Goal: Task Accomplishment & Management: Complete application form

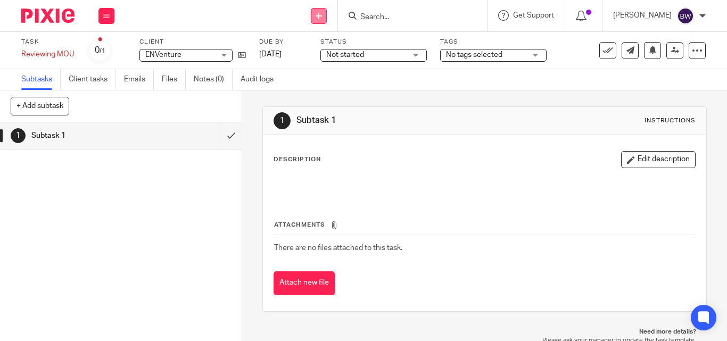
click at [319, 13] on icon at bounding box center [319, 16] width 6 height 6
click at [321, 66] on link "Create task" at bounding box center [320, 65] width 75 height 15
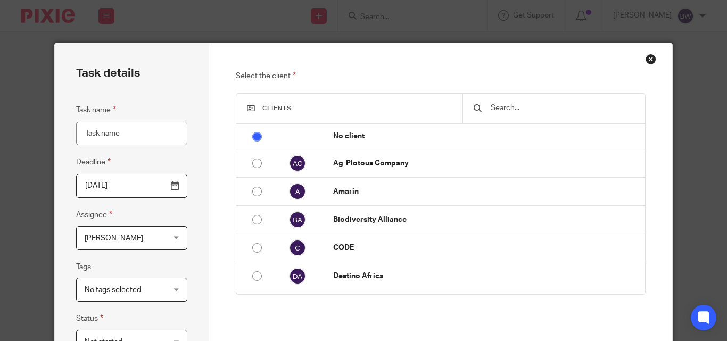
click at [117, 129] on input "Task name" at bounding box center [131, 134] width 111 height 24
type input "E"
type input "Reviewing and amending MoU"
click at [171, 190] on input "2025-09-17" at bounding box center [131, 186] width 111 height 24
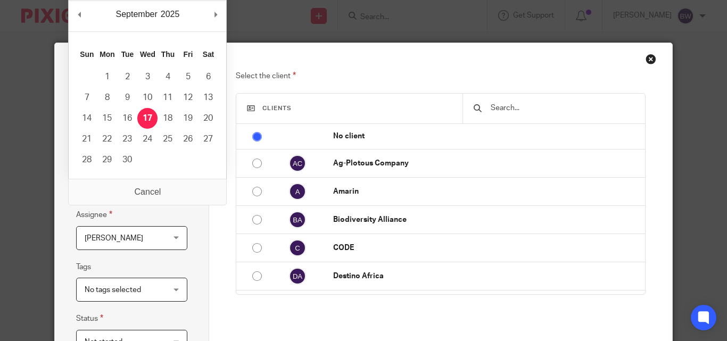
scroll to position [0, 0]
type input "2025-09-16"
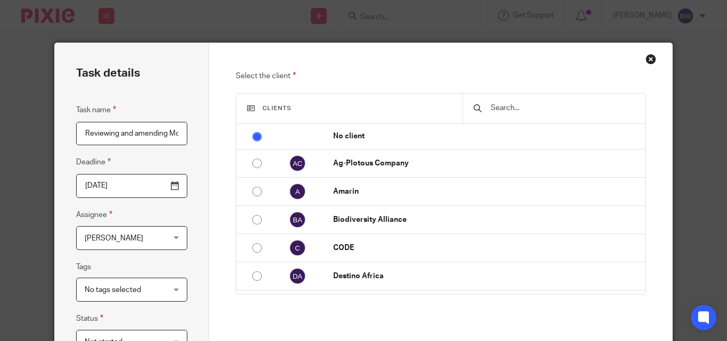
click at [514, 110] on input "text" at bounding box center [562, 108] width 144 height 12
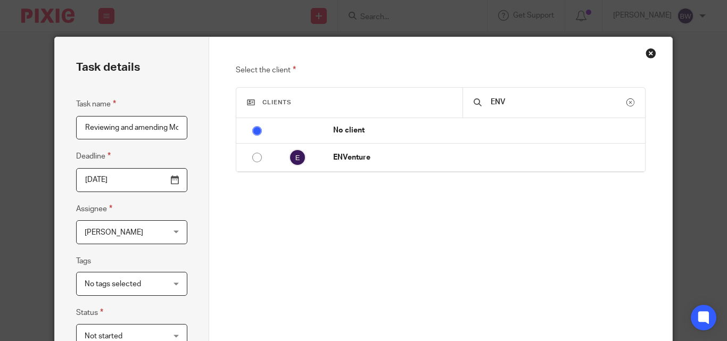
scroll to position [7, 0]
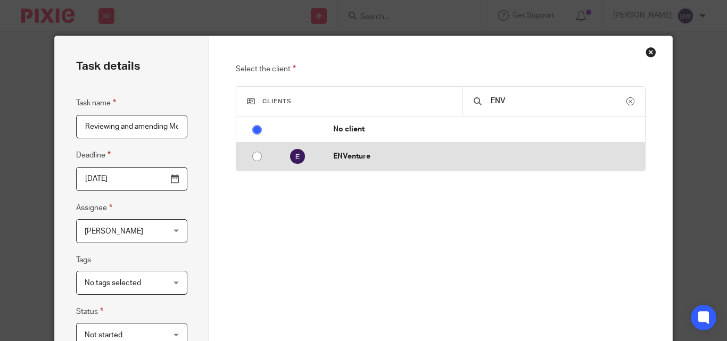
type input "ENV"
click at [255, 158] on input "radio" at bounding box center [257, 156] width 20 height 20
radio input "false"
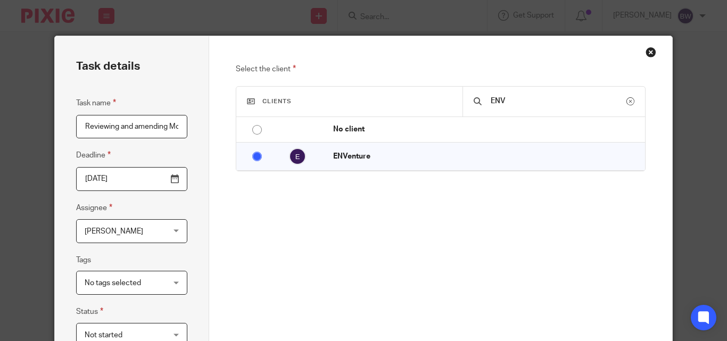
click at [720, 167] on div "Task details Task name Reviewing and amending MoU Deadline 2025-09-16 Assignee …" at bounding box center [363, 170] width 727 height 341
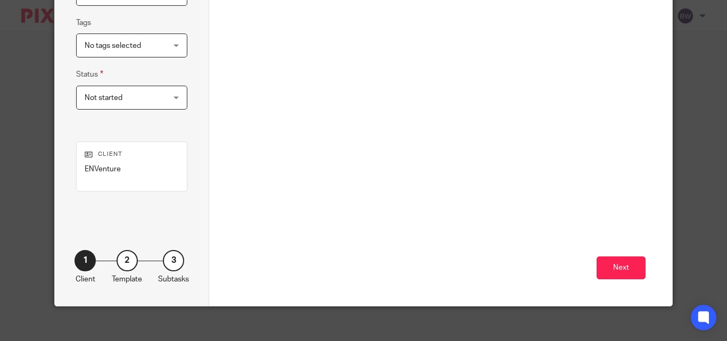
scroll to position [247, 0]
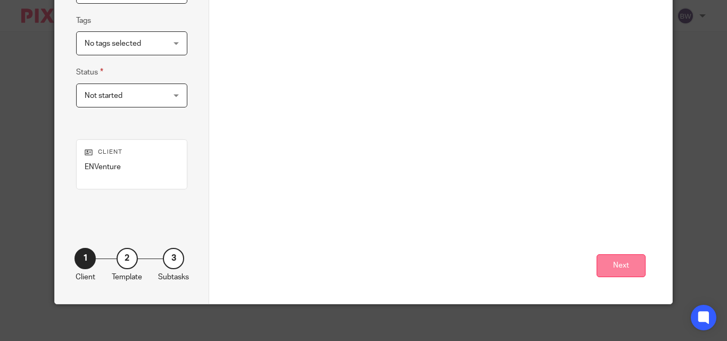
click at [617, 267] on button "Next" at bounding box center [621, 266] width 49 height 23
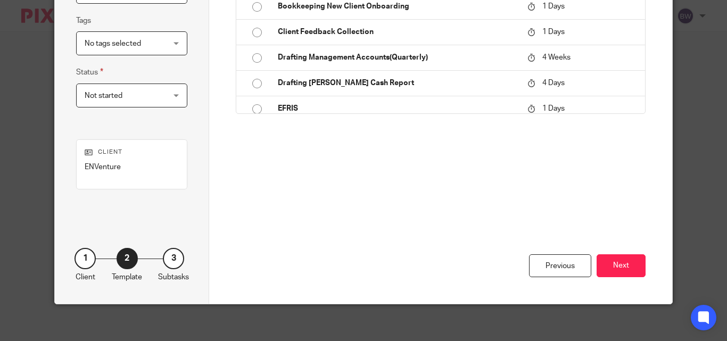
click at [617, 267] on button "Next" at bounding box center [621, 266] width 49 height 23
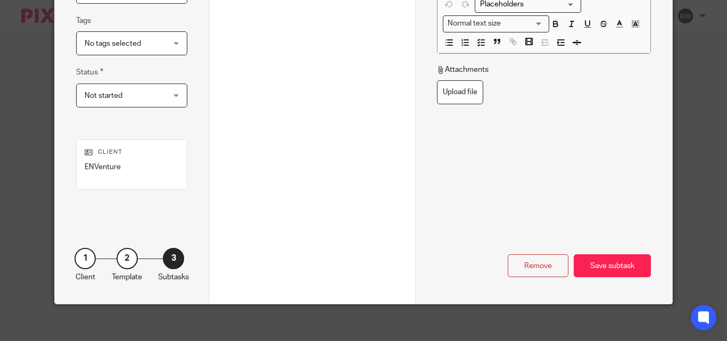
click at [617, 267] on div "Save subtask" at bounding box center [612, 266] width 77 height 23
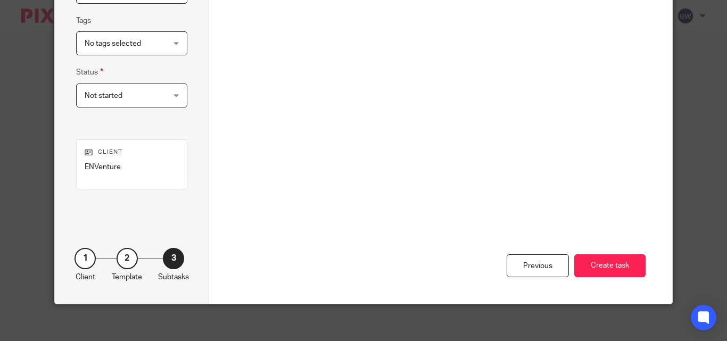
click at [617, 267] on button "Create task" at bounding box center [610, 266] width 71 height 23
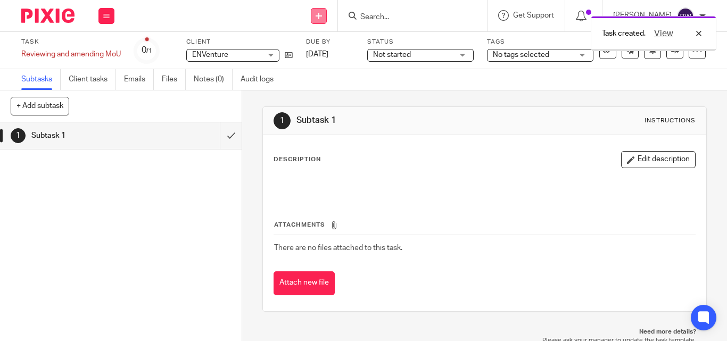
click at [319, 17] on icon at bounding box center [319, 16] width 6 height 6
click at [319, 62] on link "Create task" at bounding box center [320, 65] width 75 height 15
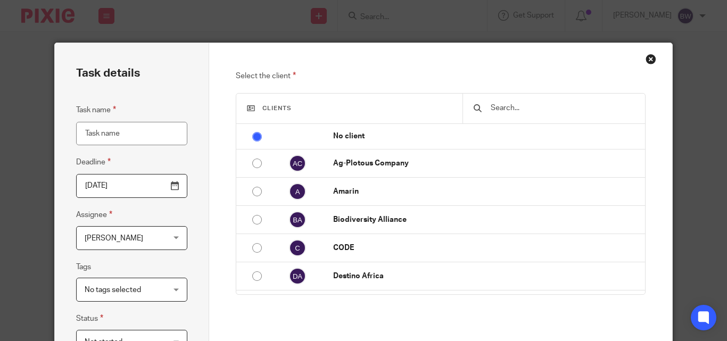
click at [97, 132] on input "Task name" at bounding box center [131, 134] width 111 height 24
type input "Reviewing Compliance contract"
click at [168, 182] on input "[DATE]" at bounding box center [131, 186] width 111 height 24
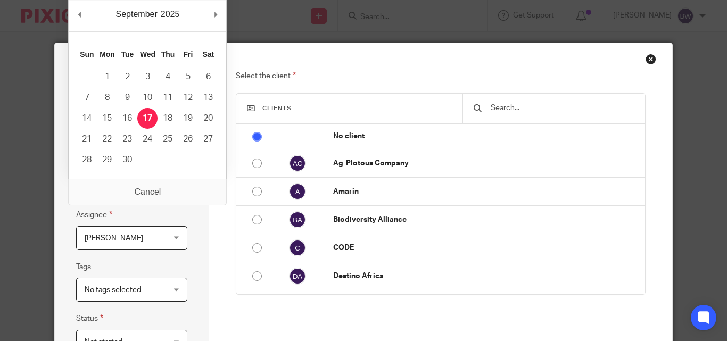
scroll to position [0, 0]
type input "[DATE]"
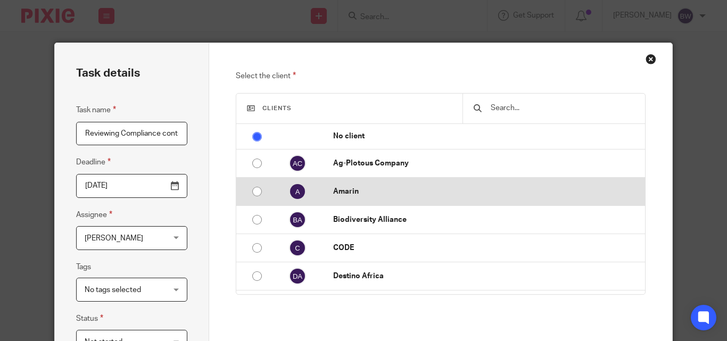
click at [357, 199] on td "Amarin" at bounding box center [484, 192] width 323 height 28
radio input "false"
radio input "true"
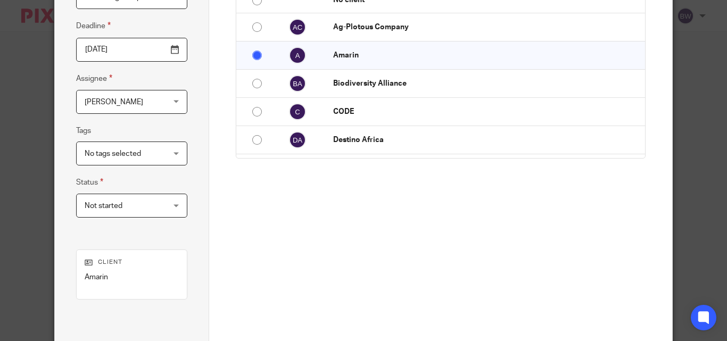
scroll to position [143, 0]
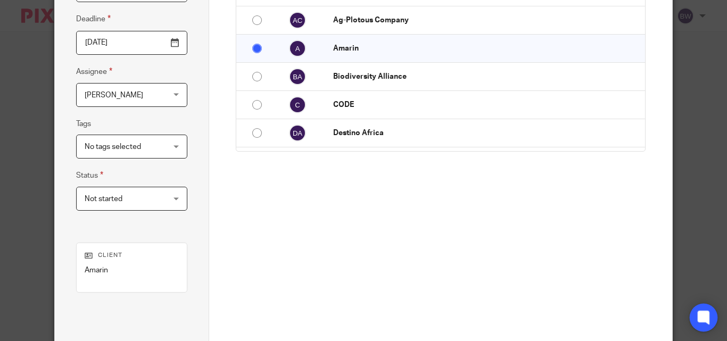
click at [707, 324] on icon at bounding box center [704, 318] width 18 height 18
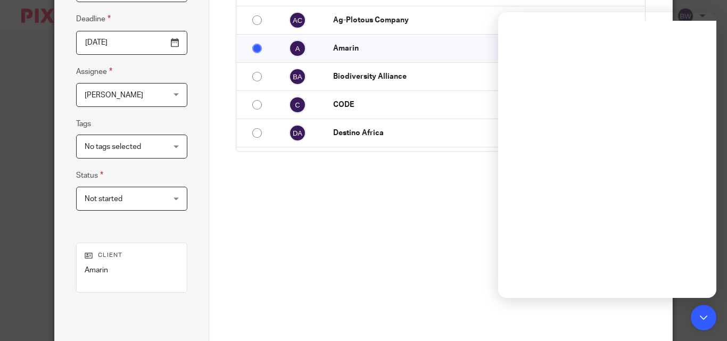
click at [442, 261] on div "Next" at bounding box center [440, 333] width 409 height 147
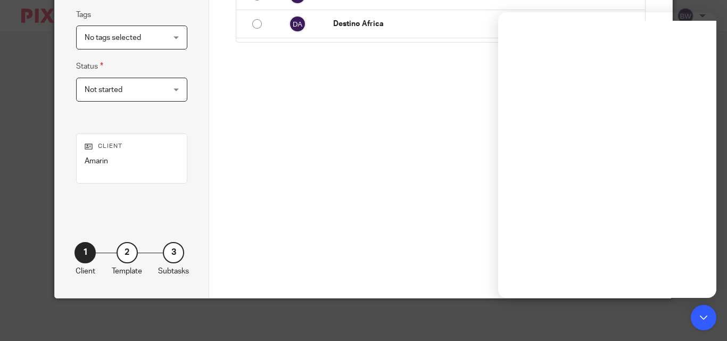
scroll to position [188, 0]
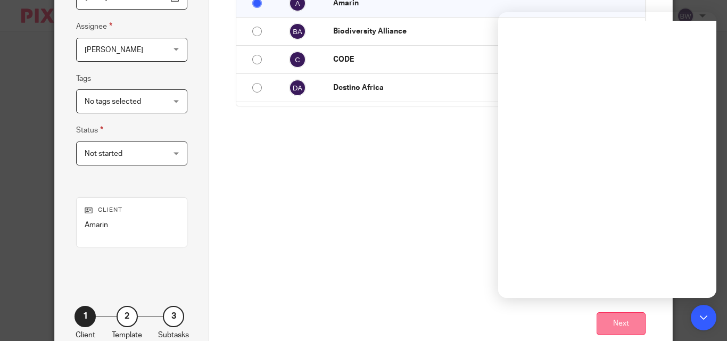
click at [627, 321] on button "Next" at bounding box center [621, 324] width 49 height 23
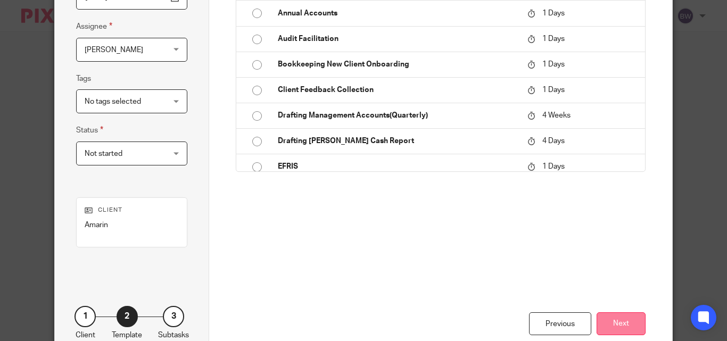
click at [611, 319] on button "Next" at bounding box center [621, 324] width 49 height 23
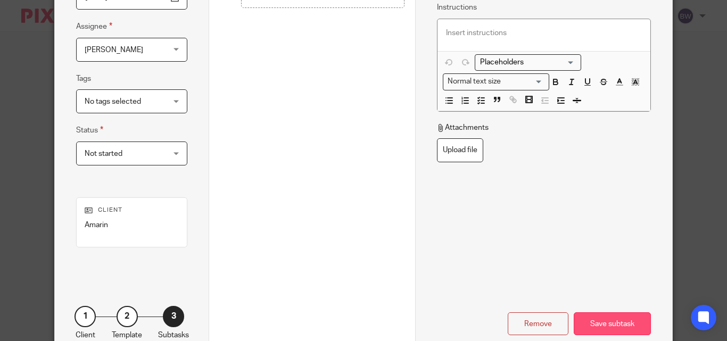
click at [604, 322] on div "Save subtask" at bounding box center [612, 324] width 77 height 23
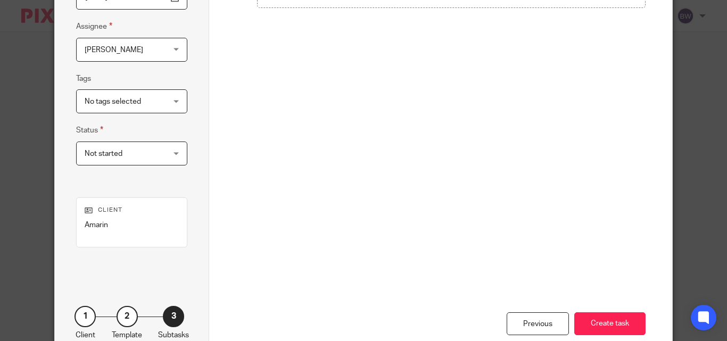
click at [604, 322] on button "Create task" at bounding box center [610, 324] width 71 height 23
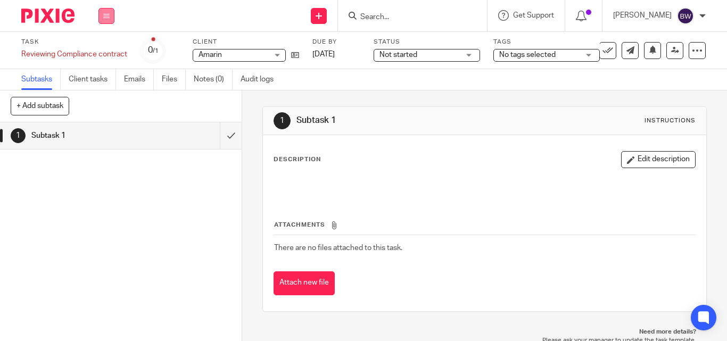
click at [111, 18] on button at bounding box center [107, 16] width 16 height 16
click at [101, 92] on li "Team" at bounding box center [106, 96] width 28 height 15
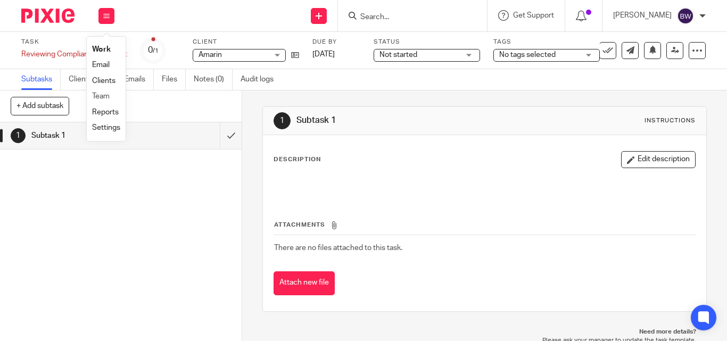
click at [110, 96] on li "Team" at bounding box center [106, 96] width 28 height 15
click at [103, 93] on link "Team" at bounding box center [101, 96] width 18 height 7
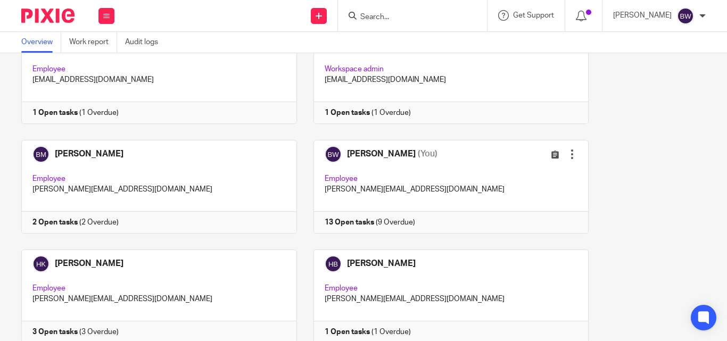
scroll to position [196, 0]
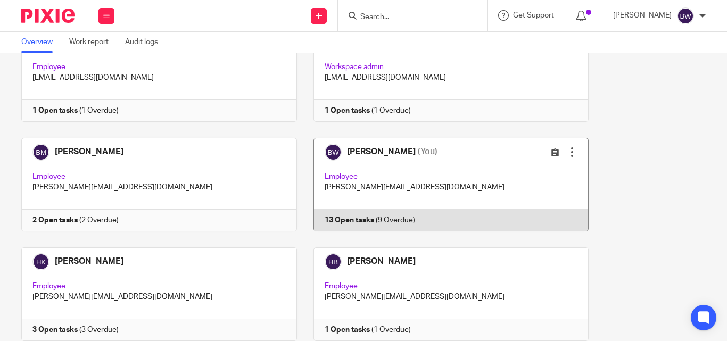
click at [345, 210] on link at bounding box center [443, 185] width 292 height 94
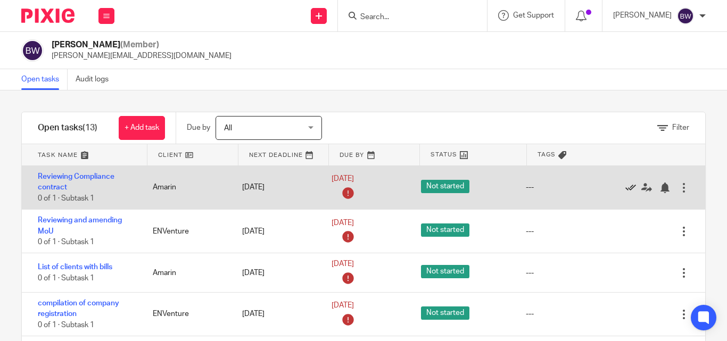
click at [626, 187] on icon at bounding box center [631, 188] width 11 height 11
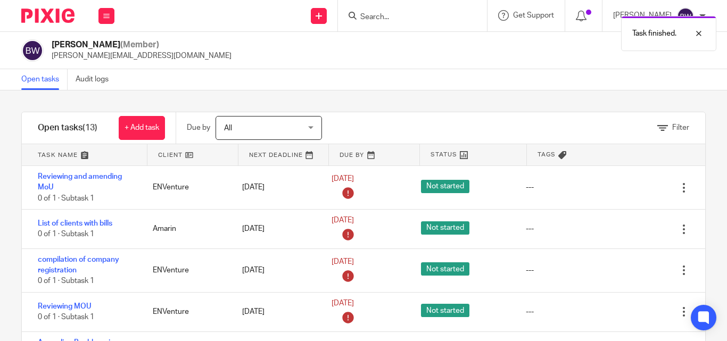
click at [626, 187] on icon at bounding box center [631, 188] width 11 height 11
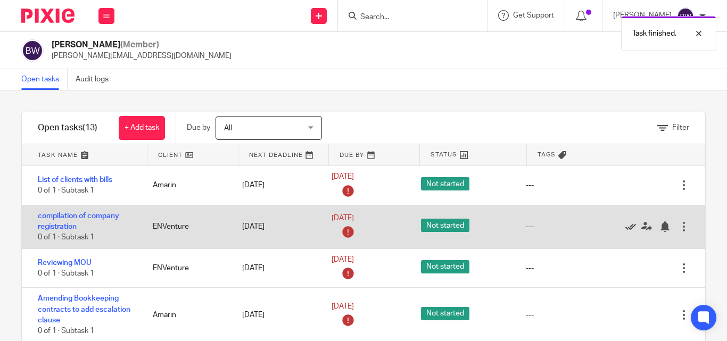
click at [626, 227] on icon at bounding box center [631, 227] width 11 height 11
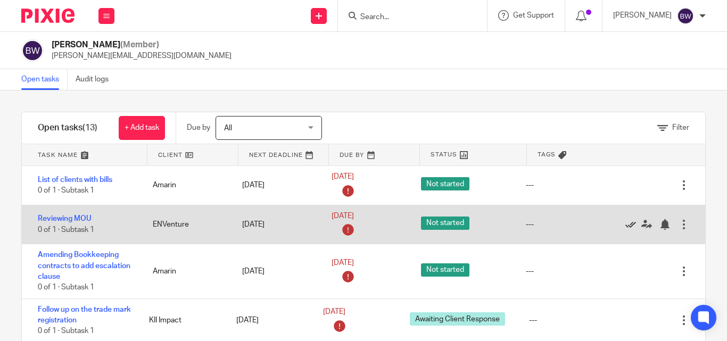
click at [626, 229] on icon at bounding box center [631, 224] width 11 height 11
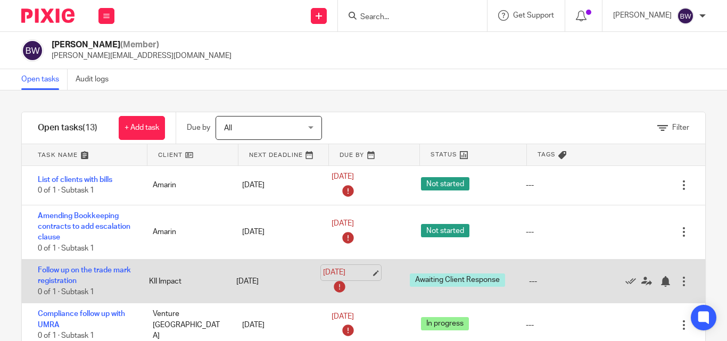
click at [332, 268] on link "16 Sep 2025" at bounding box center [347, 272] width 48 height 11
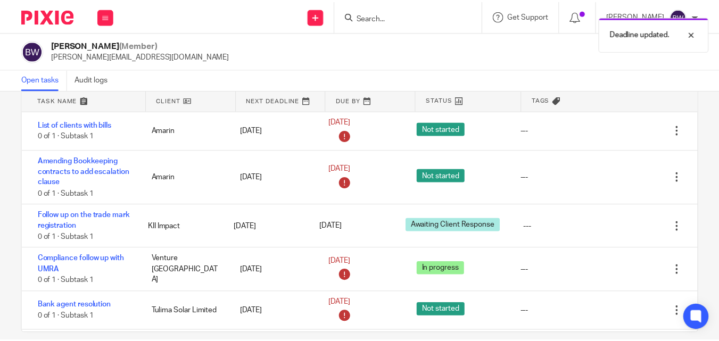
scroll to position [69, 0]
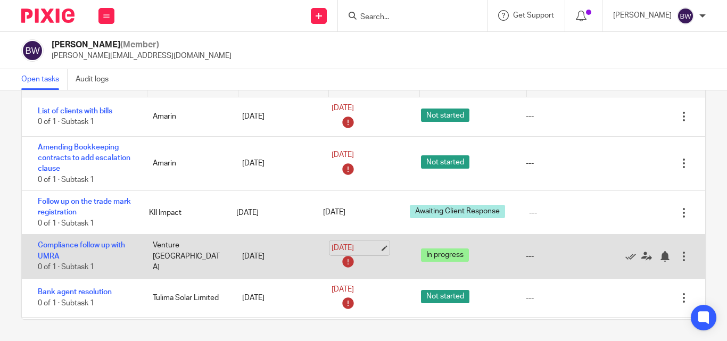
click at [350, 245] on link "16 Sep 2025" at bounding box center [356, 248] width 48 height 11
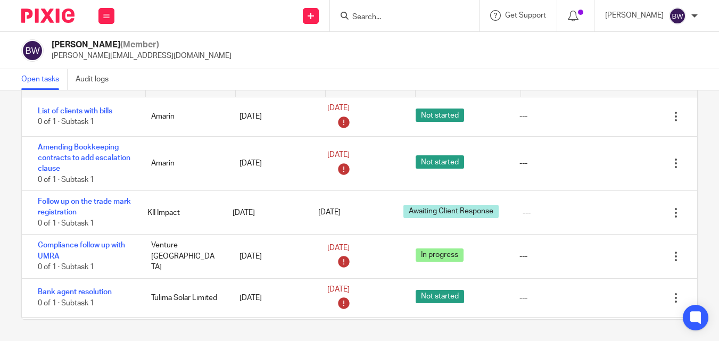
scroll to position [0, 0]
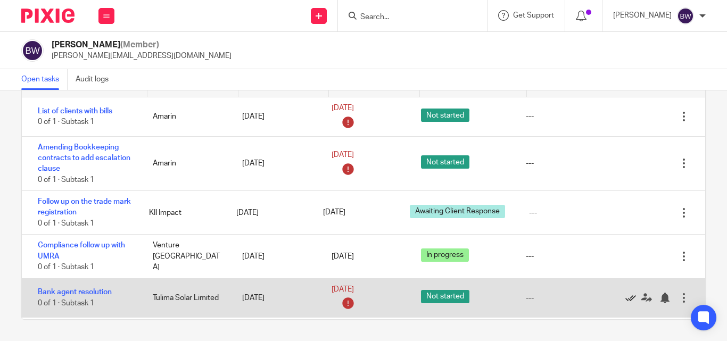
click at [626, 297] on icon at bounding box center [631, 298] width 11 height 11
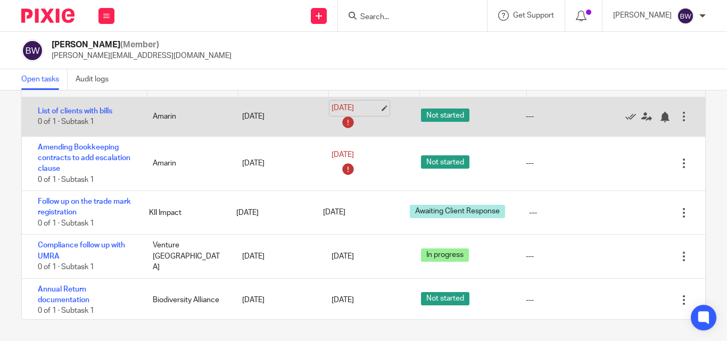
click at [332, 106] on link "16 Sep 2025" at bounding box center [356, 108] width 48 height 11
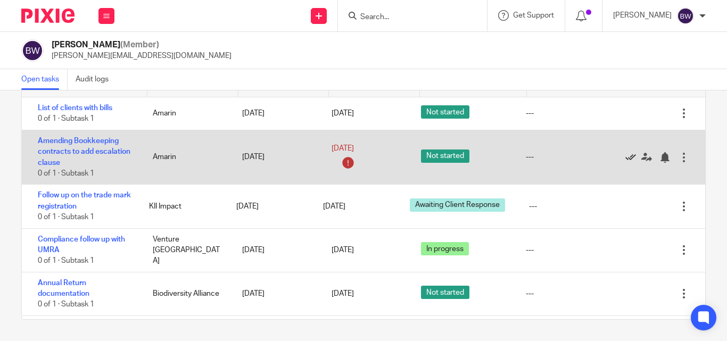
click at [626, 162] on icon at bounding box center [631, 157] width 11 height 11
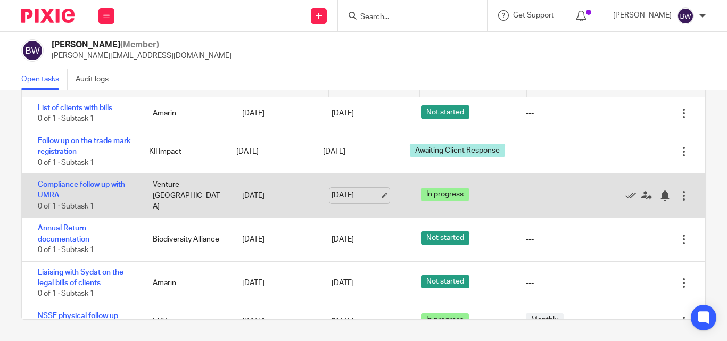
click at [341, 190] on link "18 Sep 2025" at bounding box center [356, 195] width 48 height 11
